Goal: Check status: Check status

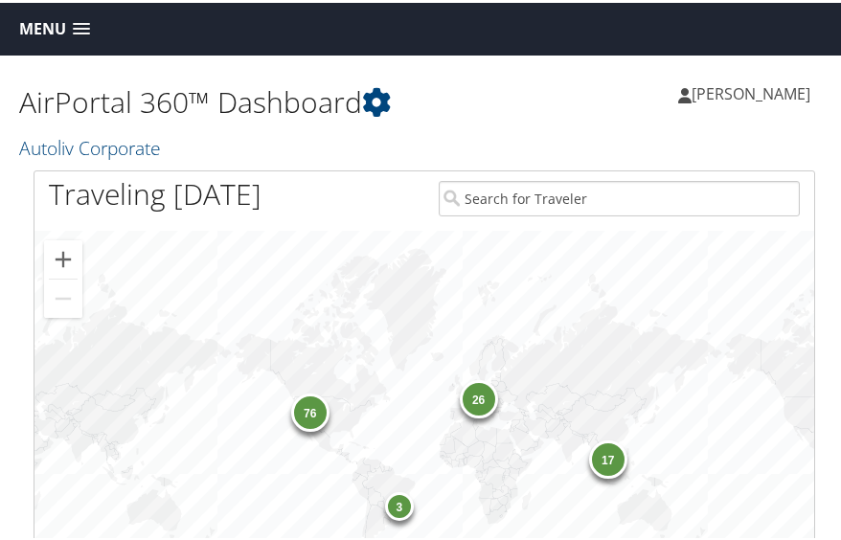
click at [78, 21] on span at bounding box center [81, 26] width 17 height 13
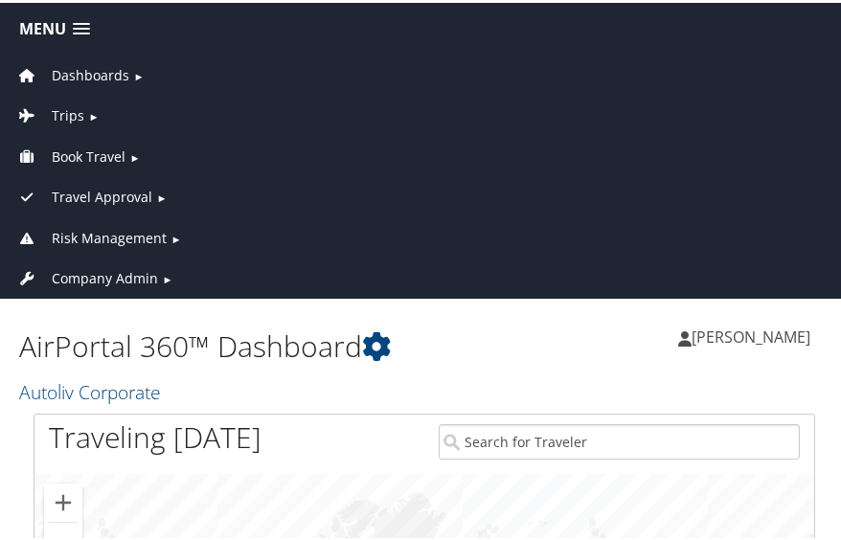
click at [83, 110] on link "Trips ►" at bounding box center [424, 108] width 839 height 40
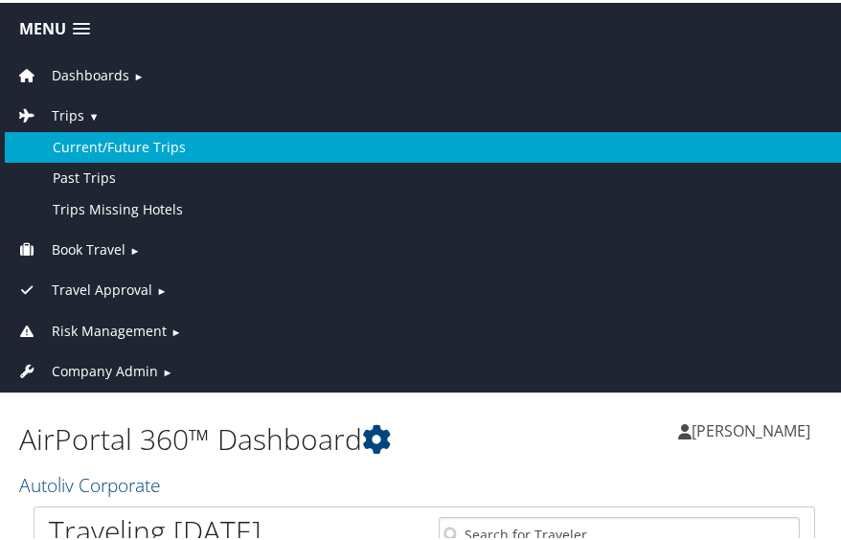
click at [103, 139] on link "Current/Future Trips" at bounding box center [424, 144] width 839 height 31
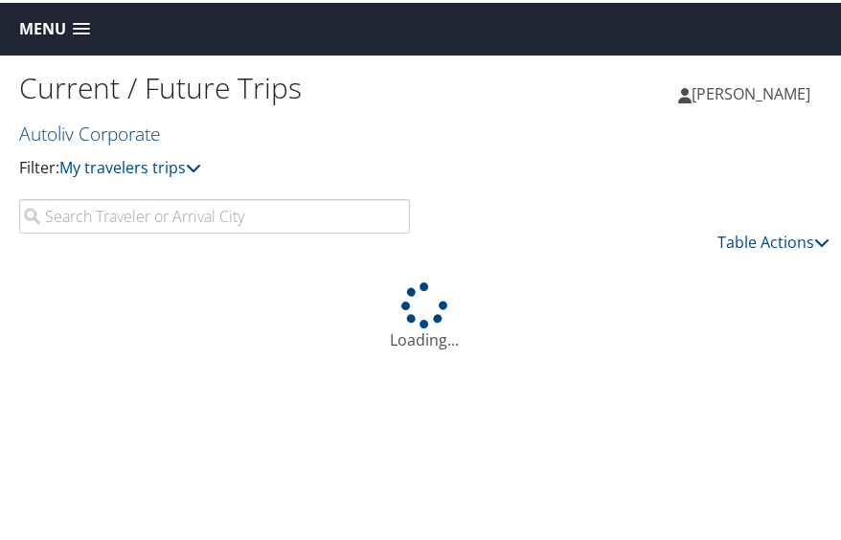
click at [293, 216] on input "search" at bounding box center [214, 213] width 391 height 34
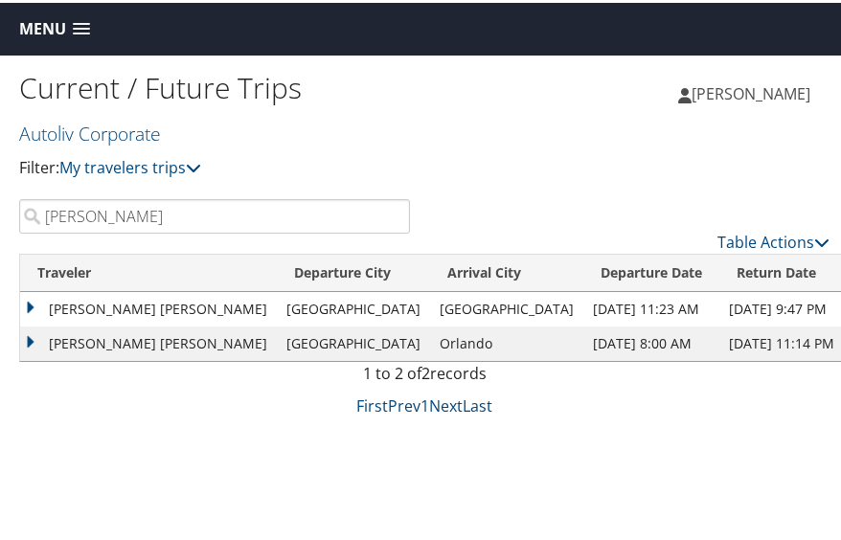
click at [583, 307] on td "Sep 7, 2025 11:23 AM" at bounding box center [651, 306] width 136 height 34
click at [27, 303] on td "[PERSON_NAME] [PERSON_NAME]" at bounding box center [148, 306] width 257 height 34
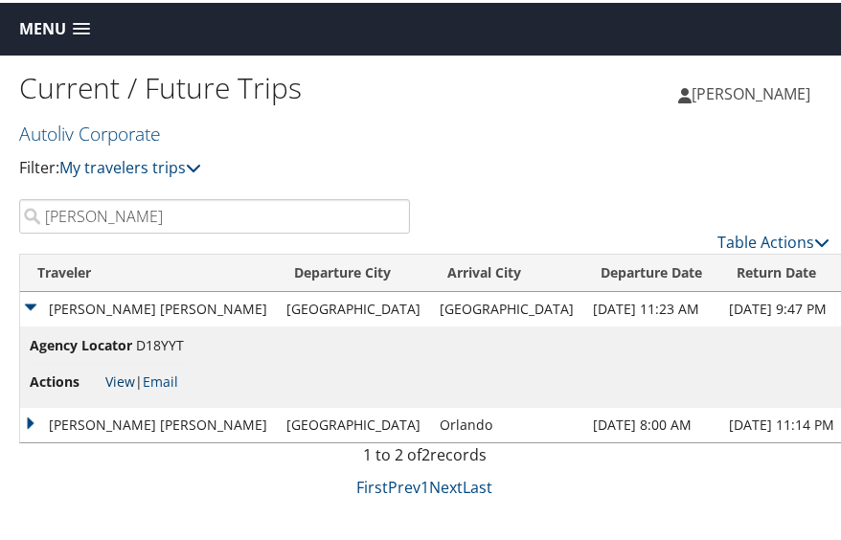
click at [125, 378] on link "View" at bounding box center [120, 379] width 30 height 18
click at [261, 209] on input "paola" at bounding box center [214, 213] width 391 height 34
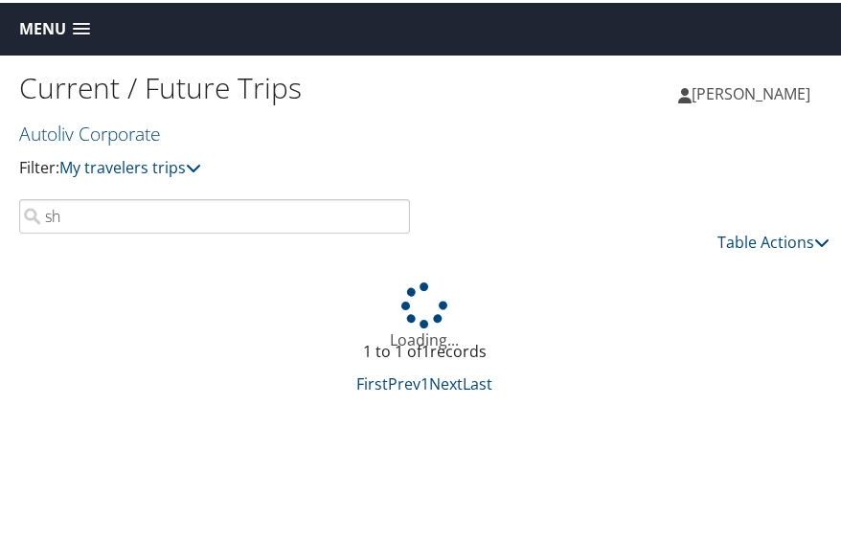
type input "s"
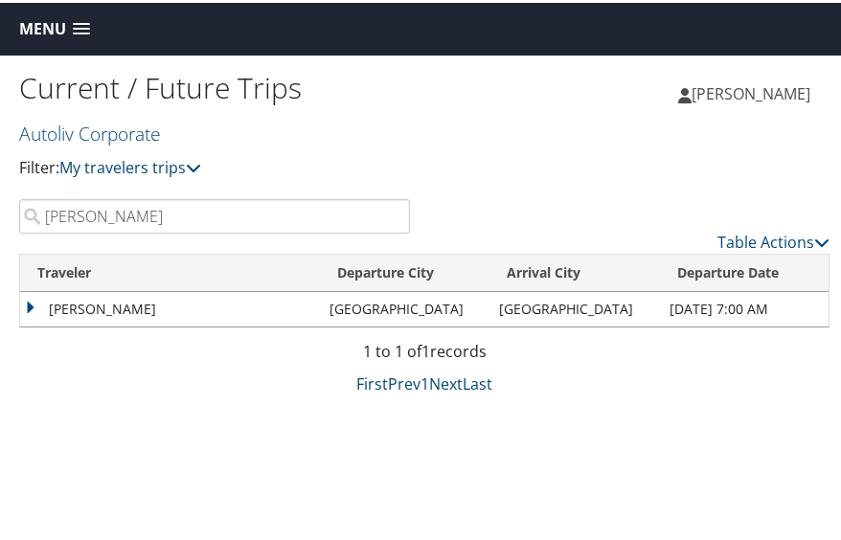
click at [34, 302] on td "ARACELI HERNANDEZ DE GONZALEZ" at bounding box center [170, 306] width 300 height 34
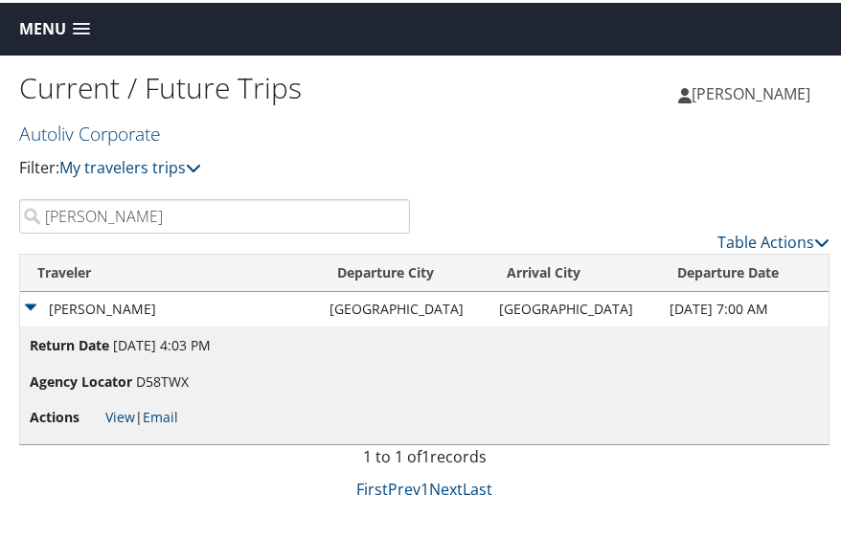
click at [165, 216] on input "araceli" at bounding box center [214, 213] width 391 height 34
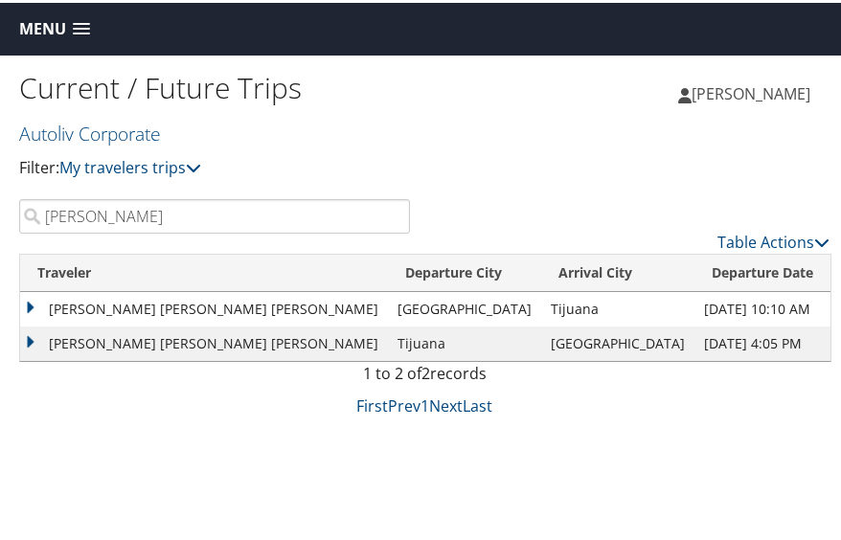
click at [144, 212] on input "gustavo" at bounding box center [214, 213] width 391 height 34
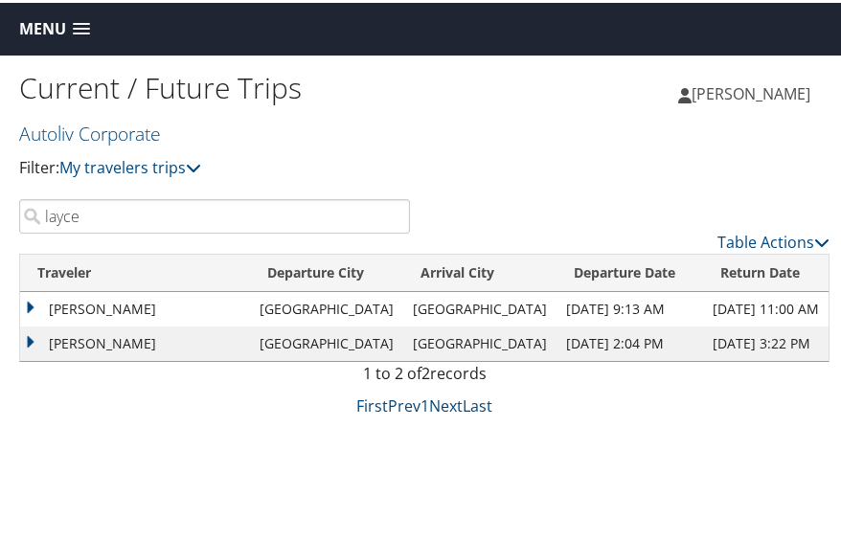
type input "layce"
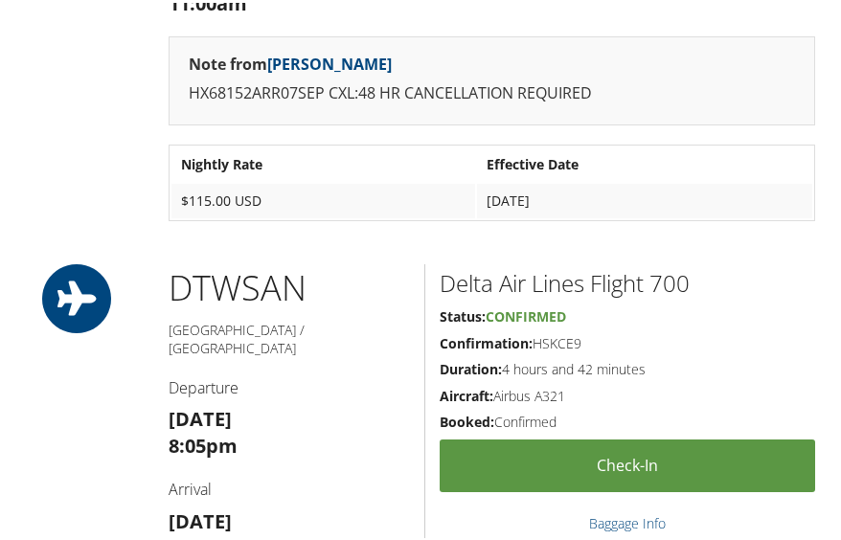
scroll to position [2654, 0]
